Goal: Book appointment/travel/reservation

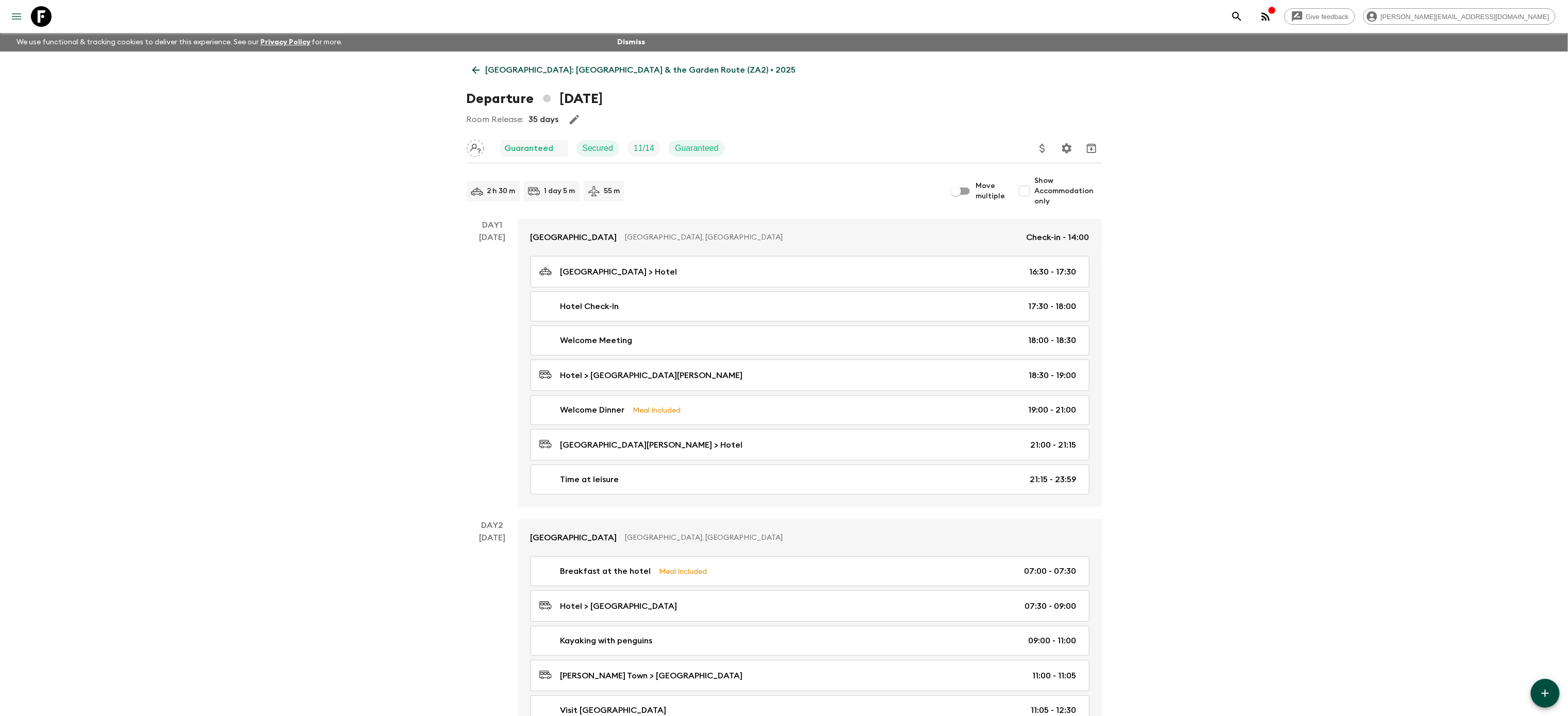
click at [17, 14] on icon "menu" at bounding box center [17, 17] width 9 height 6
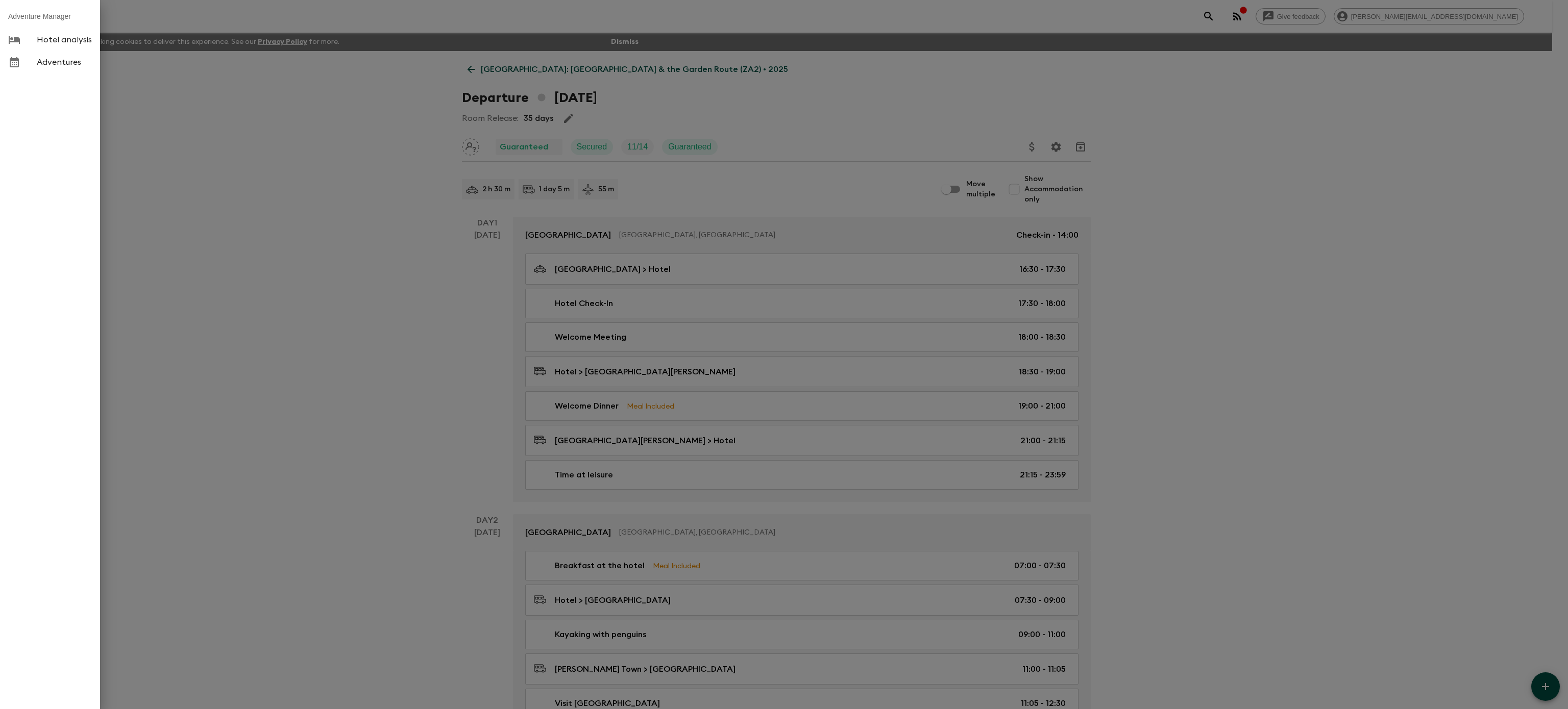
click at [50, 65] on span "Adventures" at bounding box center [64, 62] width 55 height 10
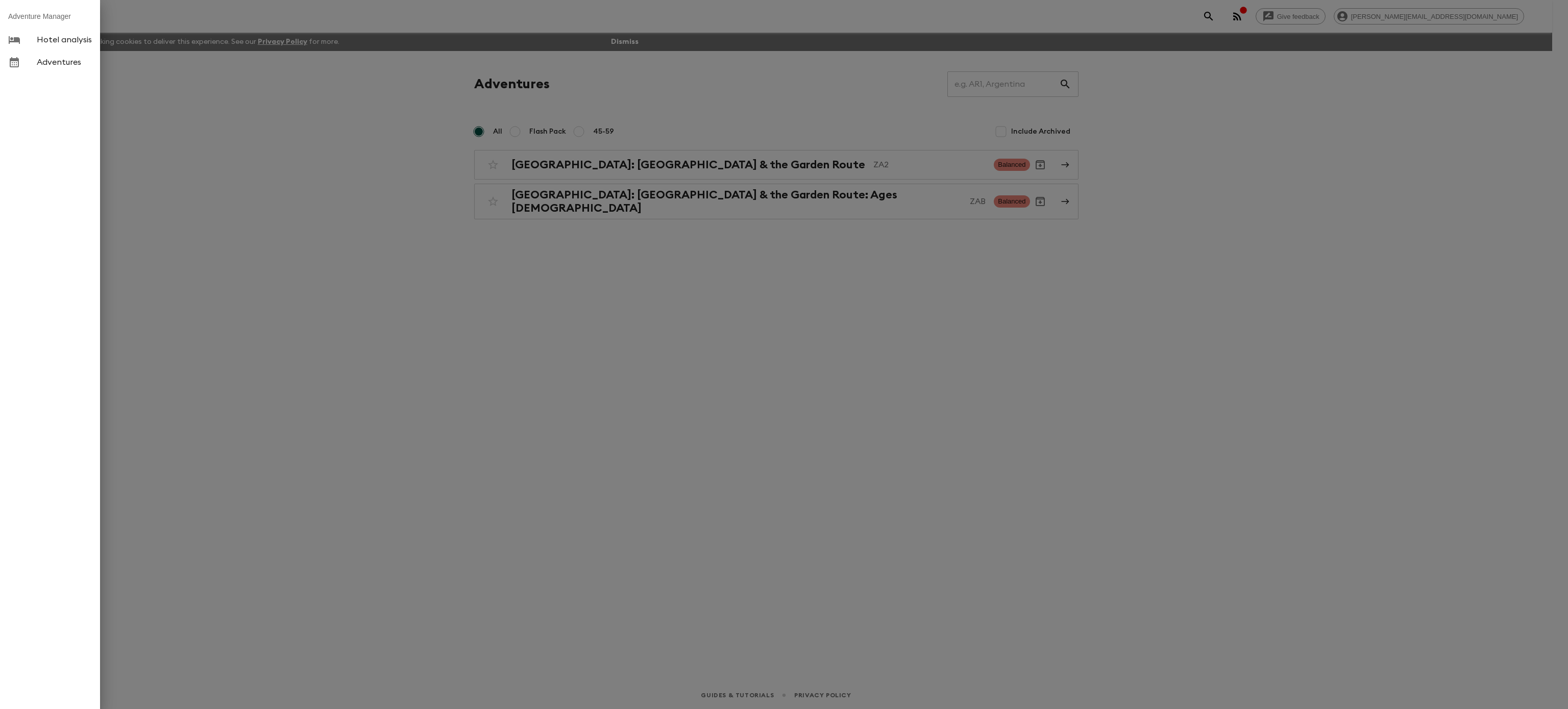
click at [575, 128] on div at bounding box center [784, 354] width 1568 height 709
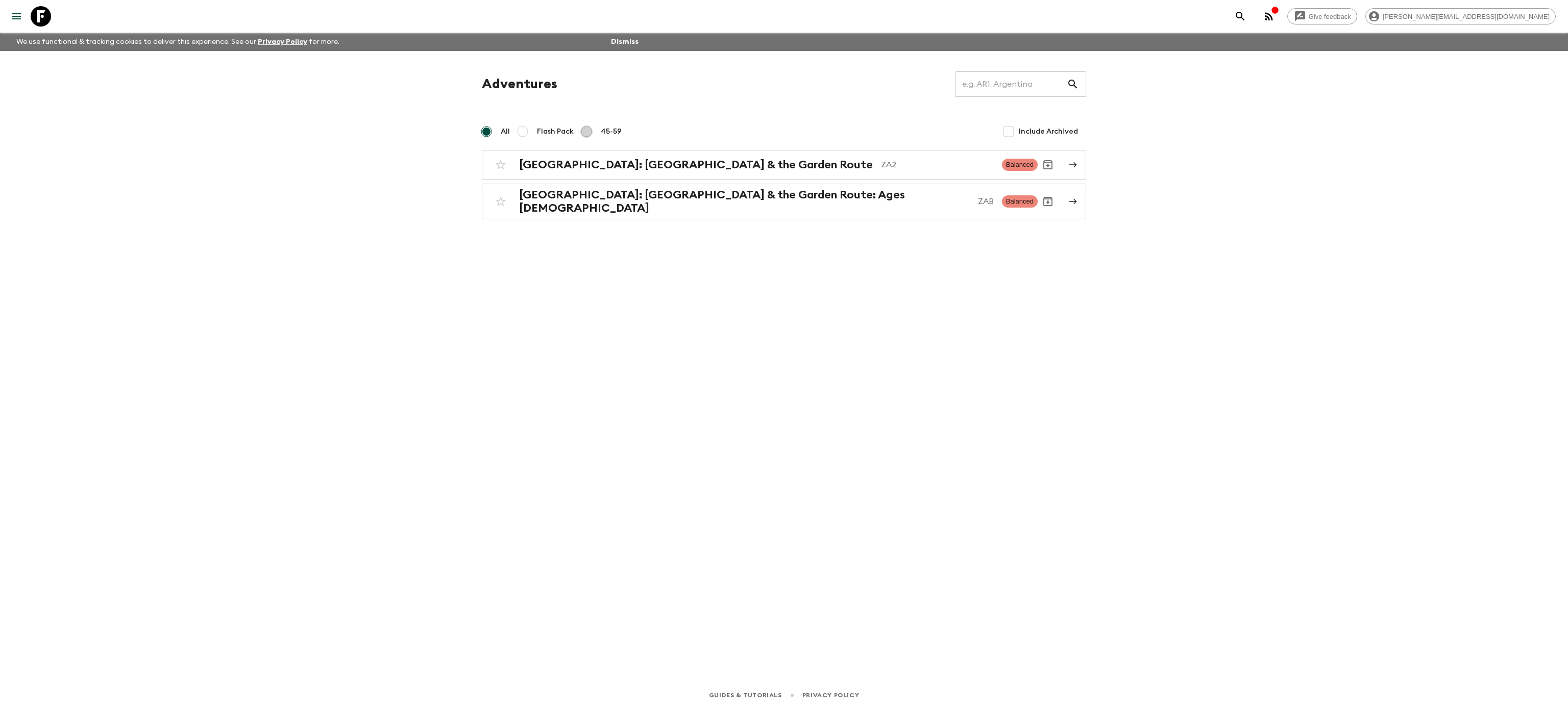
click at [584, 129] on input "45-59" at bounding box center [586, 131] width 12 height 12
radio input "true"
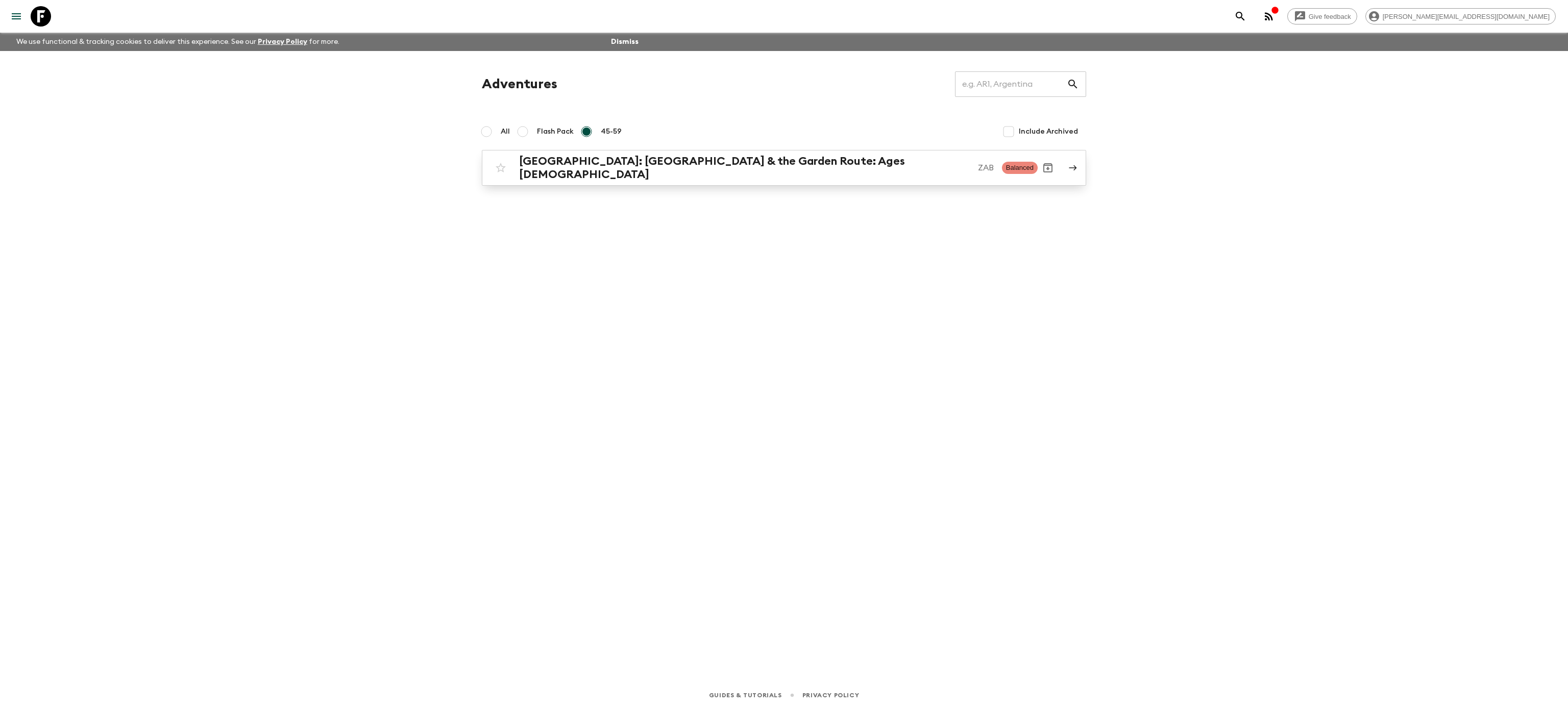
click at [647, 159] on h2 "[GEOGRAPHIC_DATA]: [GEOGRAPHIC_DATA] & the Garden Route: Ages [DEMOGRAPHIC_DATA]" at bounding box center [745, 168] width 451 height 26
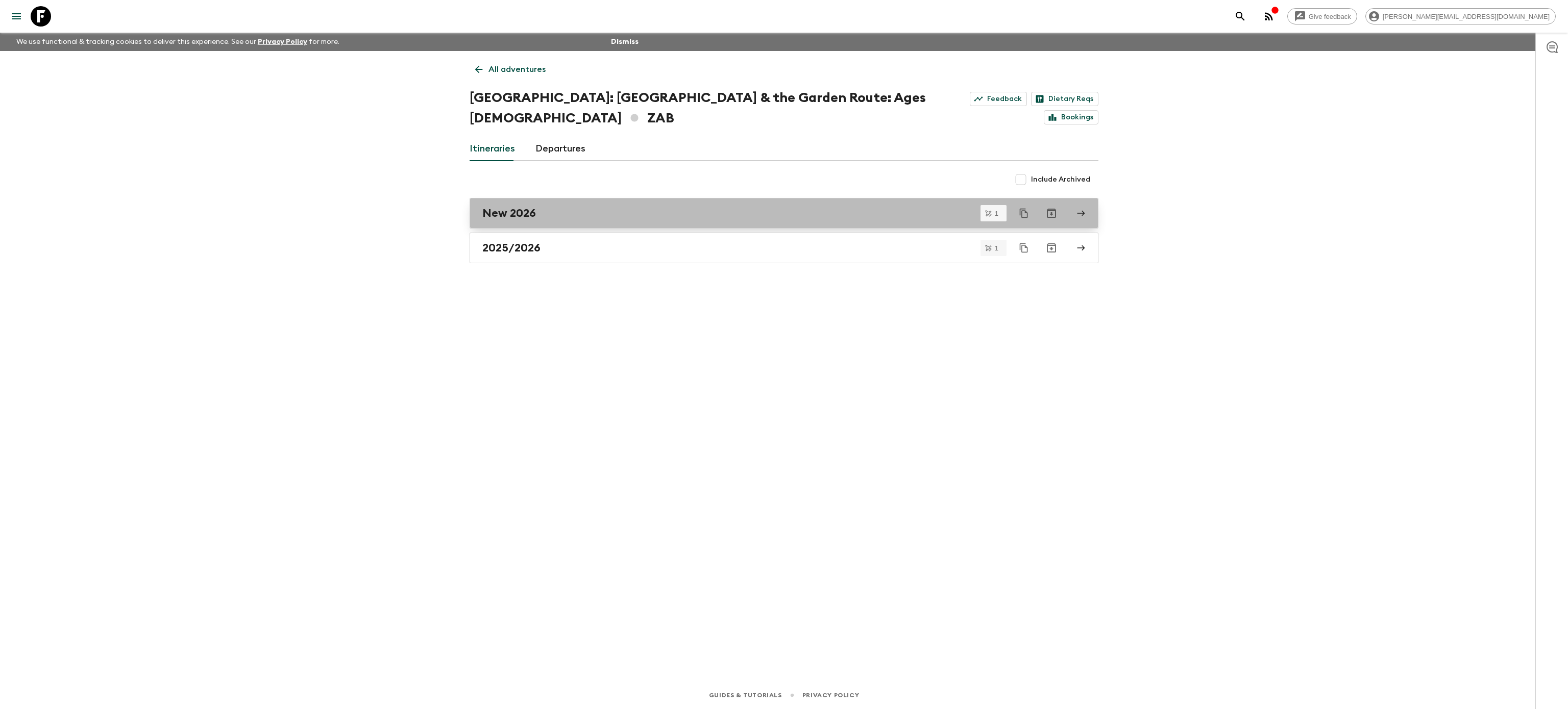
click at [515, 207] on h2 "New 2026" at bounding box center [509, 213] width 54 height 14
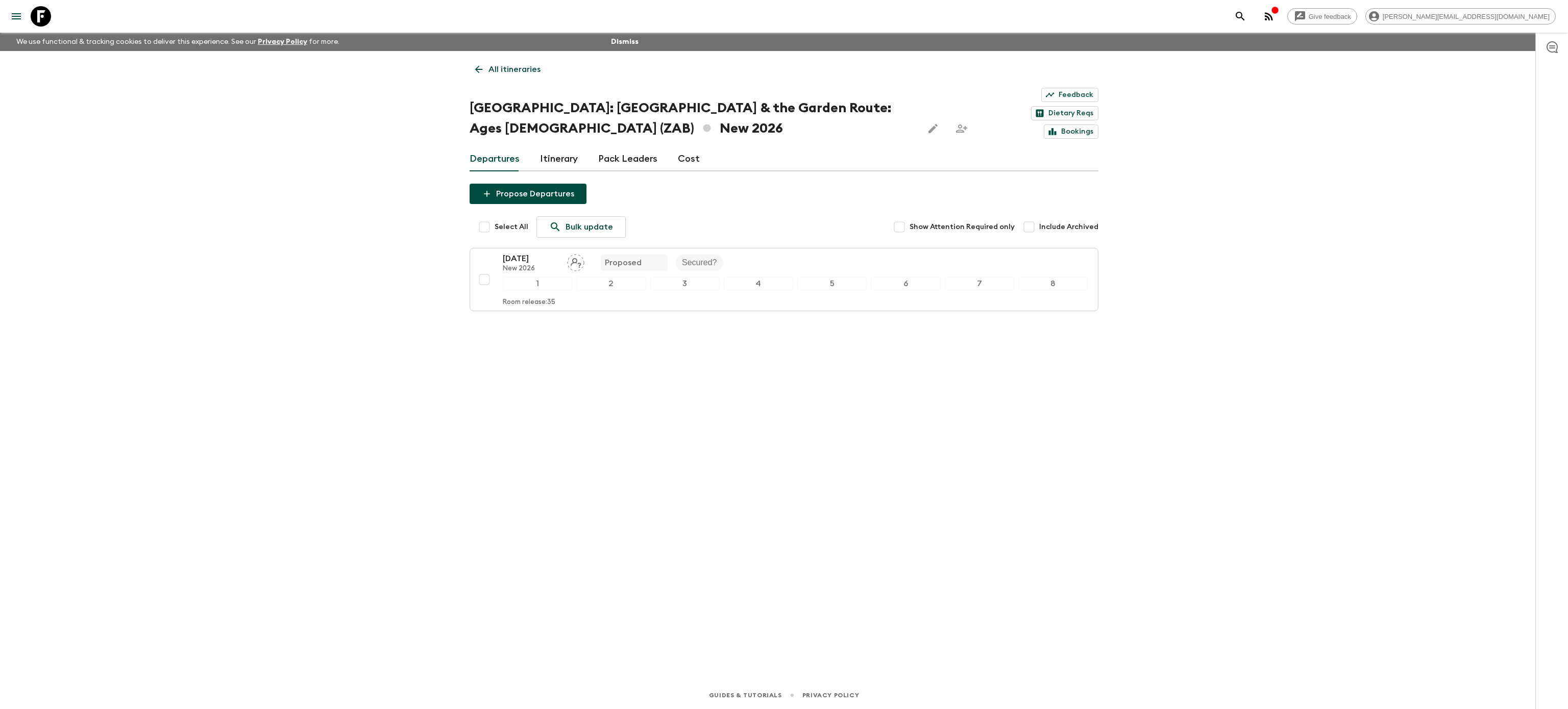
click at [501, 147] on link "Departures" at bounding box center [494, 159] width 50 height 25
click at [9, 15] on button "menu" at bounding box center [16, 16] width 20 height 20
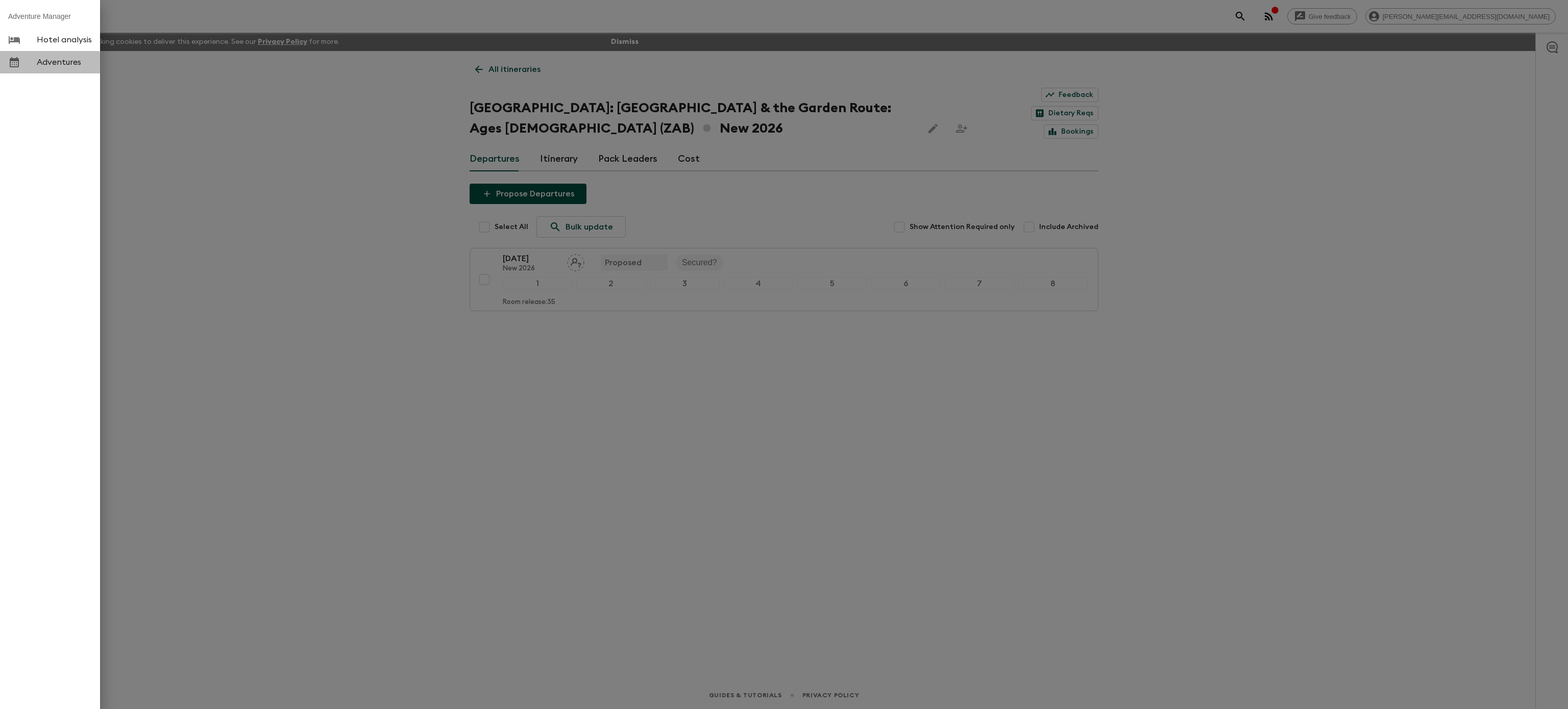
click at [37, 67] on span "Adventures" at bounding box center [64, 62] width 55 height 10
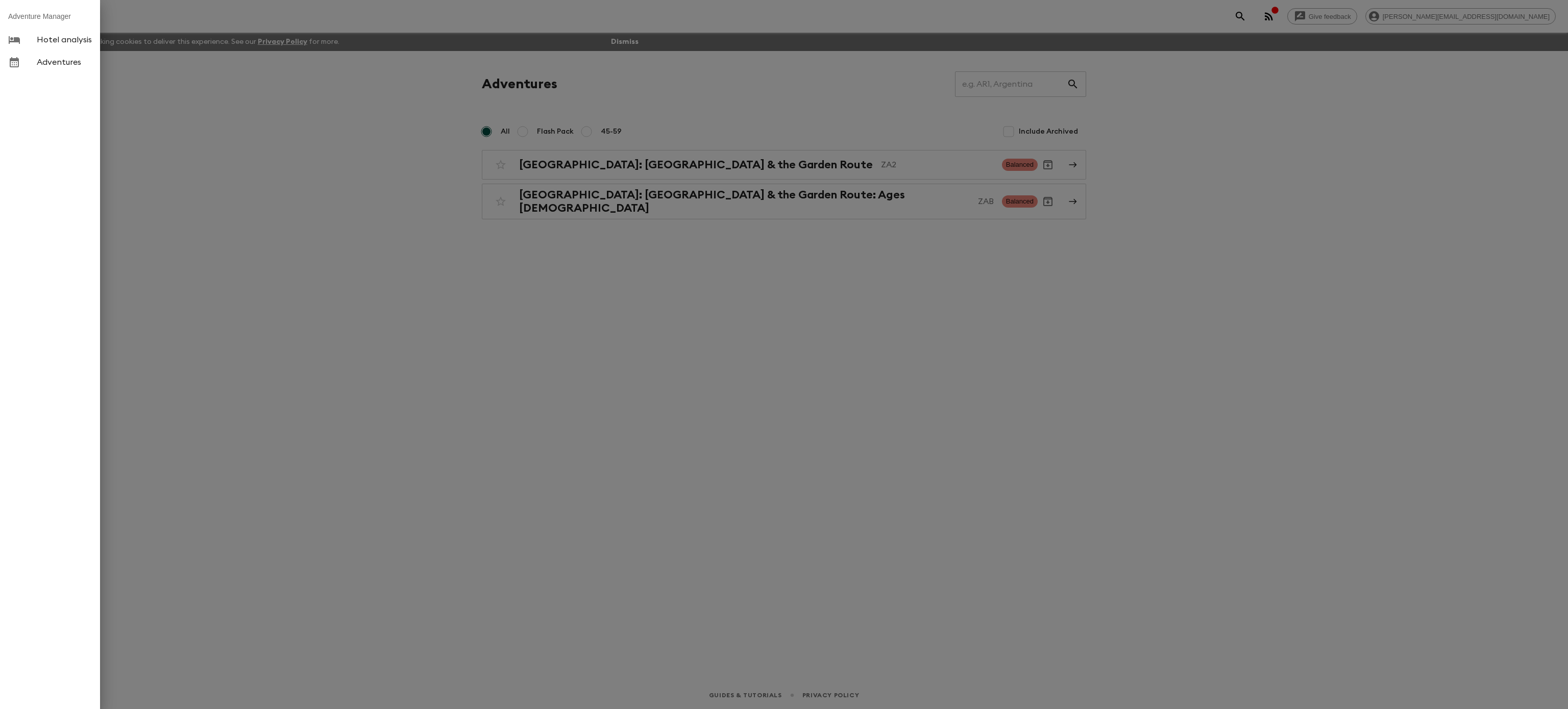
click at [590, 159] on div at bounding box center [784, 354] width 1568 height 709
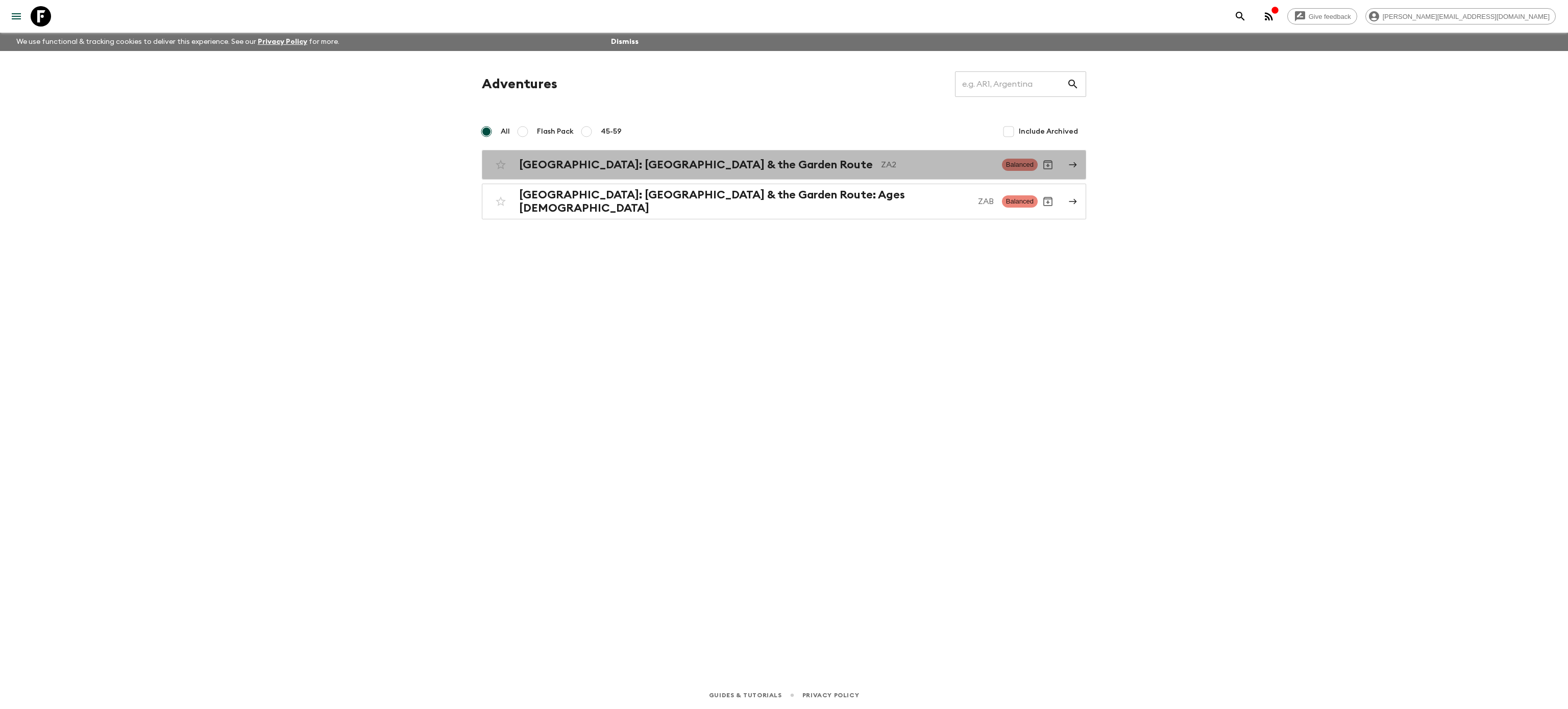
click at [590, 159] on h2 "[GEOGRAPHIC_DATA]: [GEOGRAPHIC_DATA] & the Garden Route" at bounding box center [696, 165] width 354 height 14
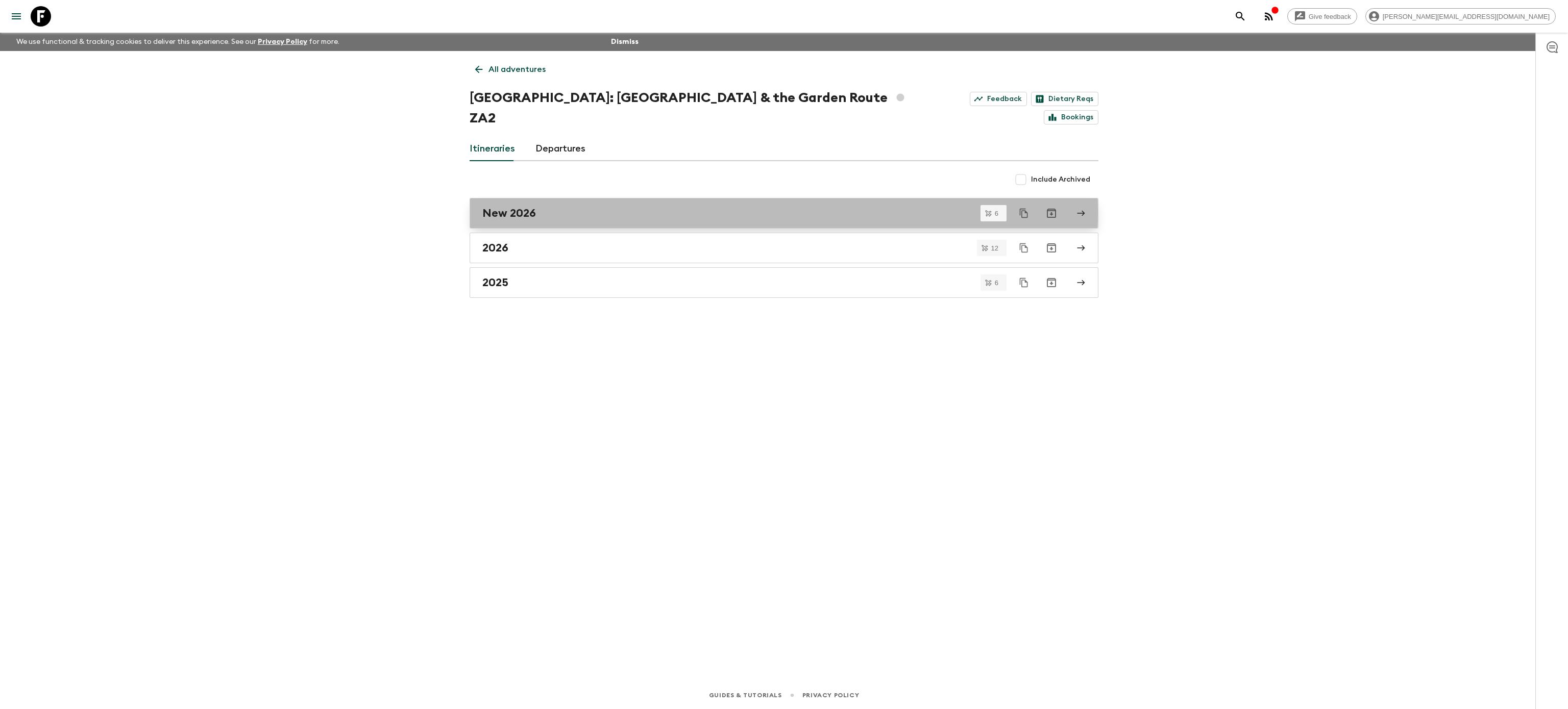
click at [533, 207] on h2 "New 2026" at bounding box center [509, 213] width 54 height 14
